Goal: Task Accomplishment & Management: Use online tool/utility

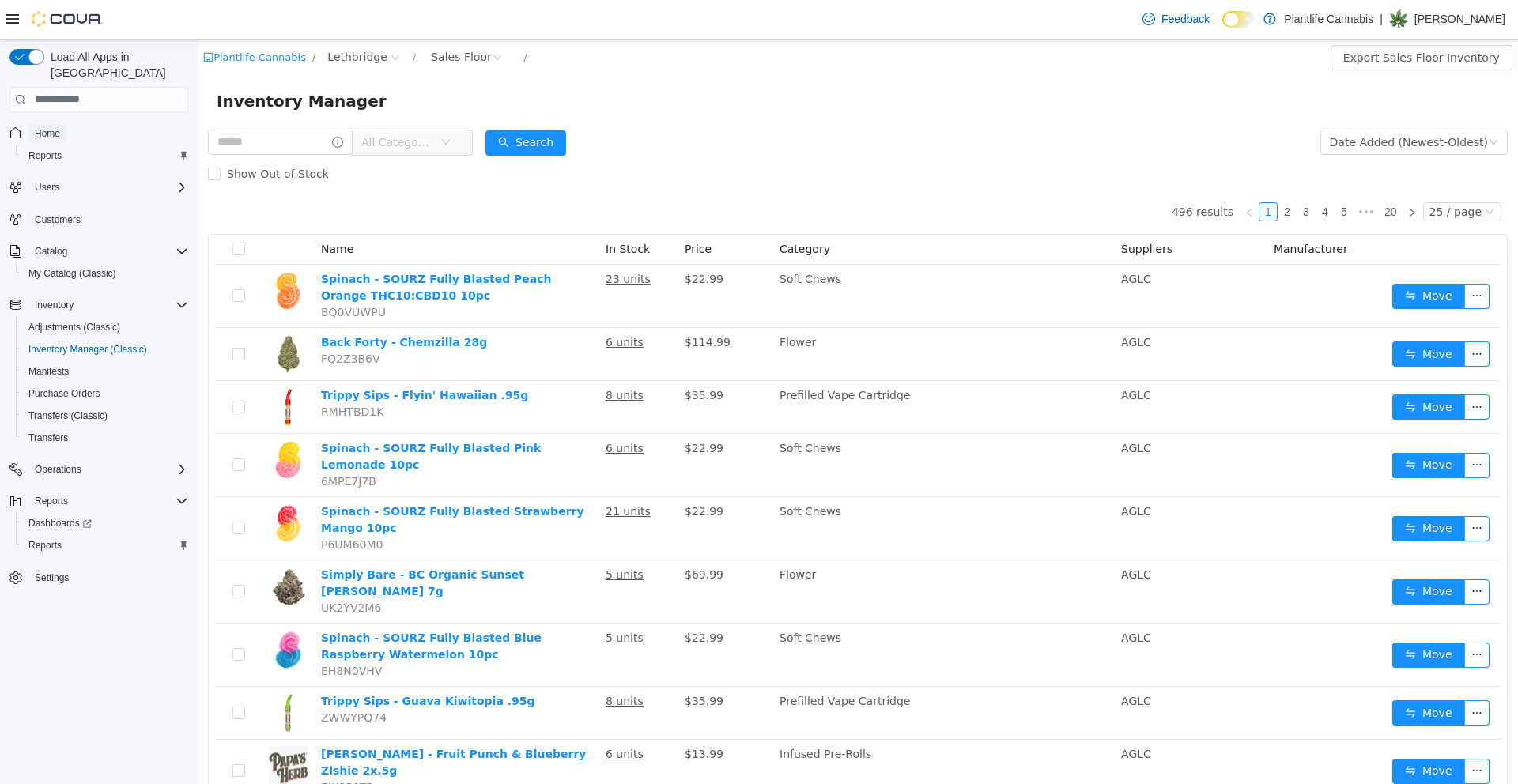
click at [51, 127] on span "Home" at bounding box center [47, 134] width 25 height 13
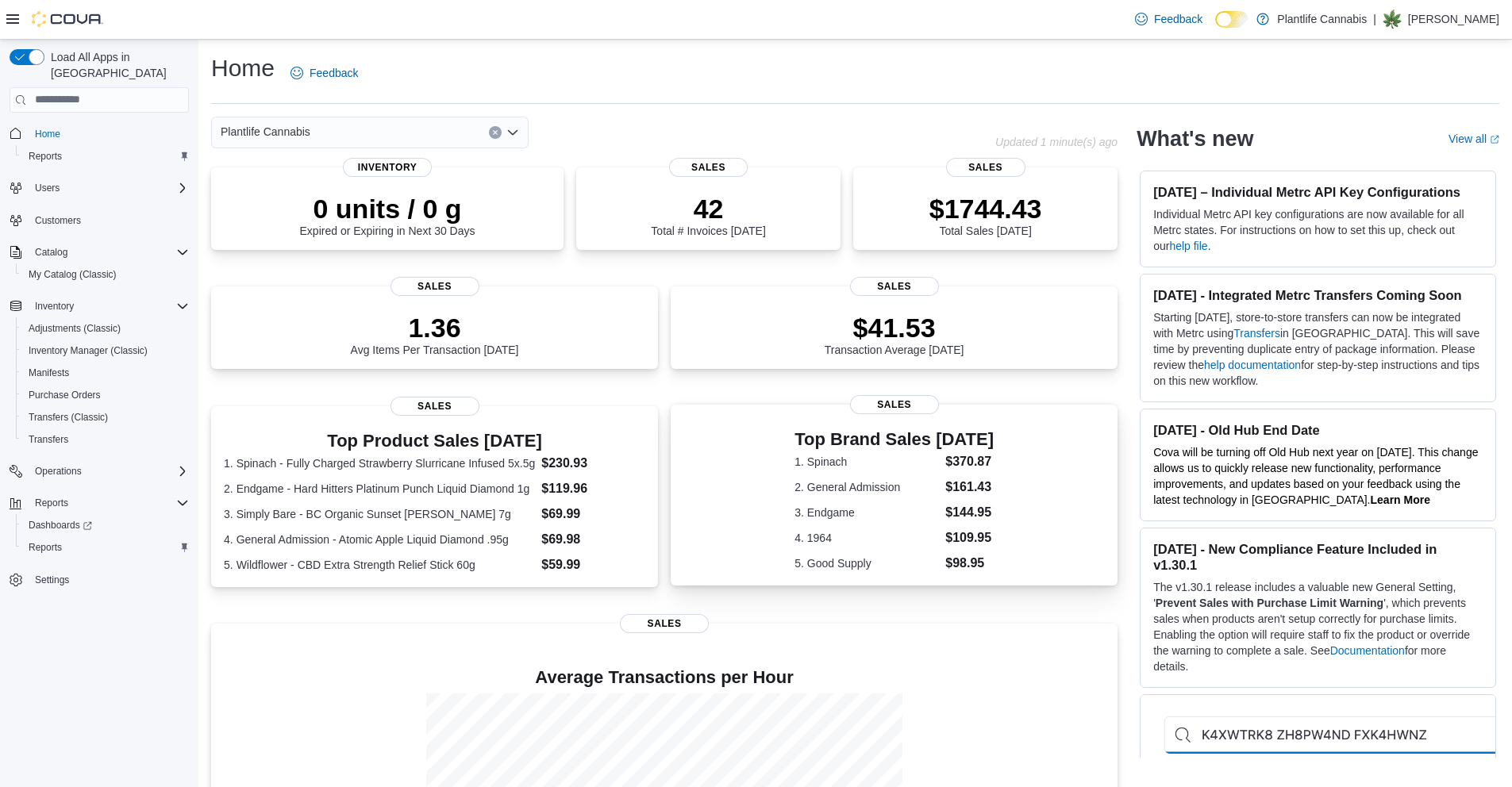
scroll to position [177, 0]
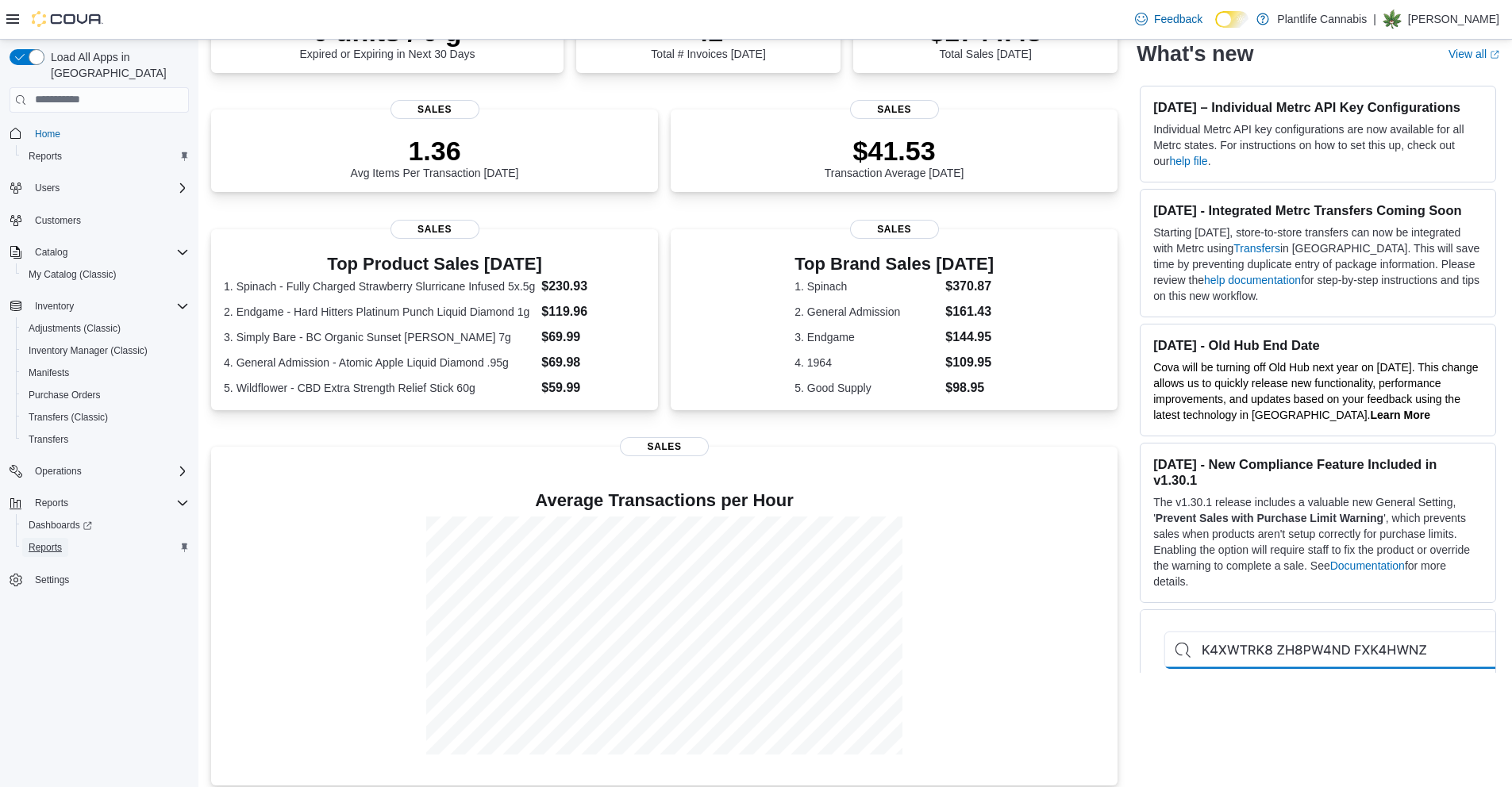
click at [52, 541] on span "Reports" at bounding box center [45, 547] width 33 height 13
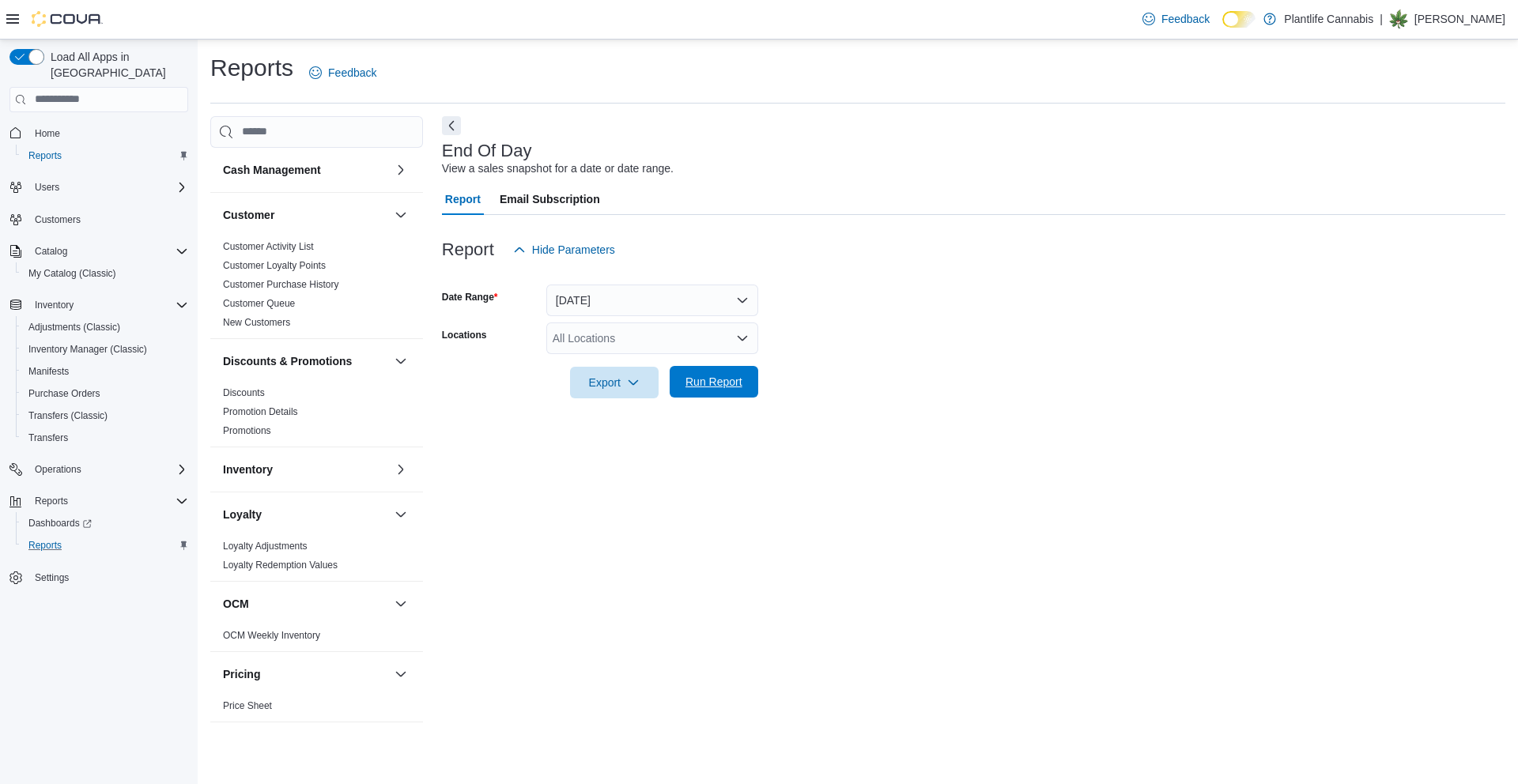
click at [708, 368] on span "Run Report" at bounding box center [714, 382] width 70 height 32
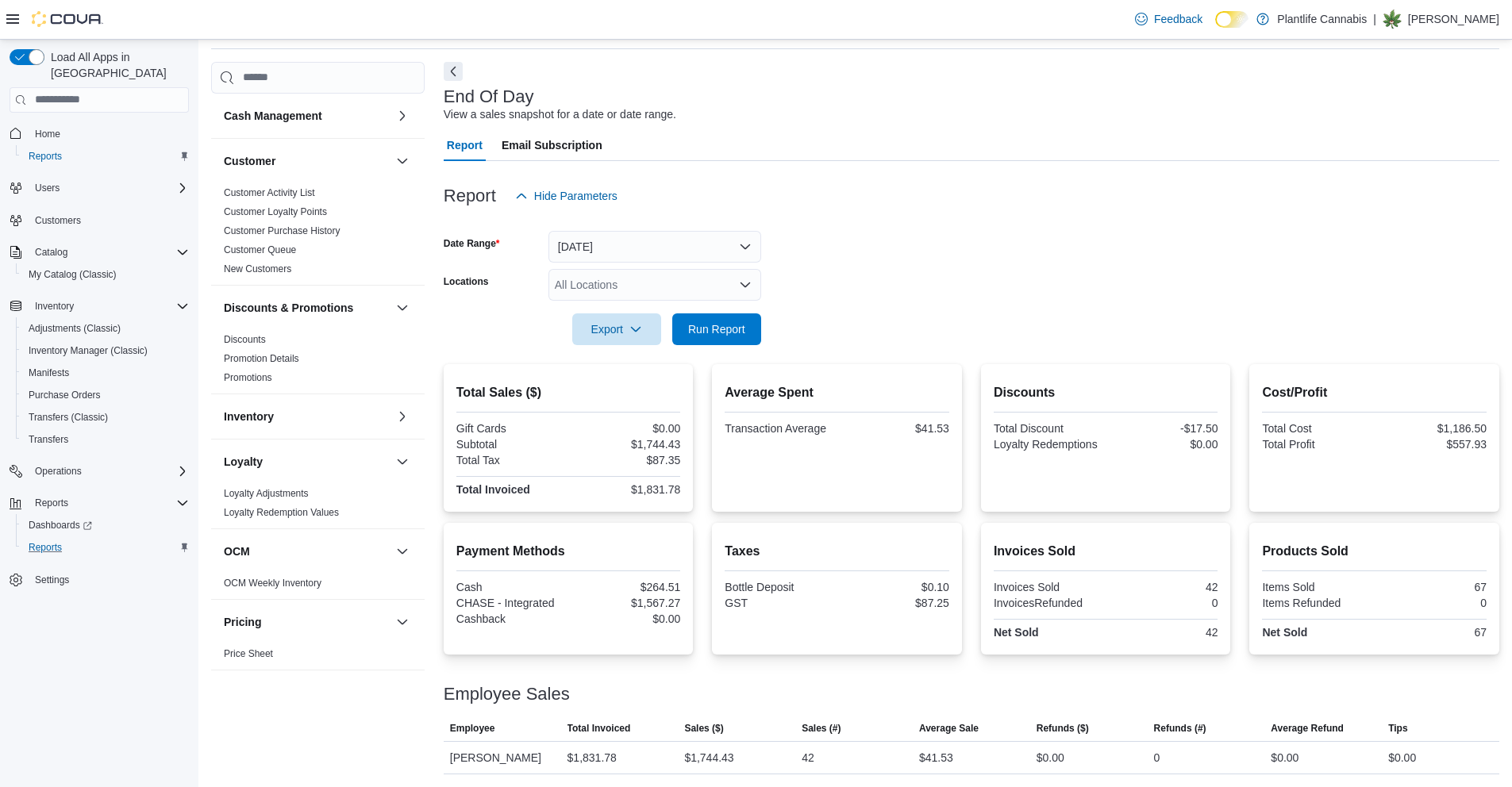
scroll to position [55, 0]
click at [680, 335] on button "Run Report" at bounding box center [717, 329] width 89 height 32
